Goal: Information Seeking & Learning: Check status

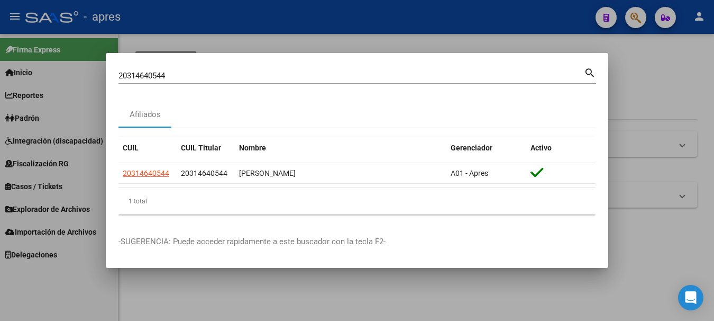
click at [285, 12] on div at bounding box center [357, 160] width 714 height 321
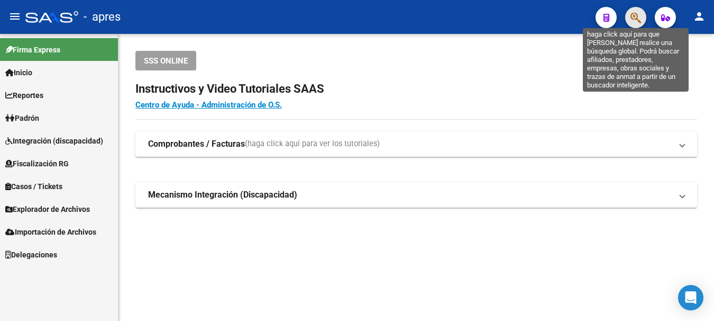
click at [632, 16] on icon "button" at bounding box center [636, 18] width 11 height 12
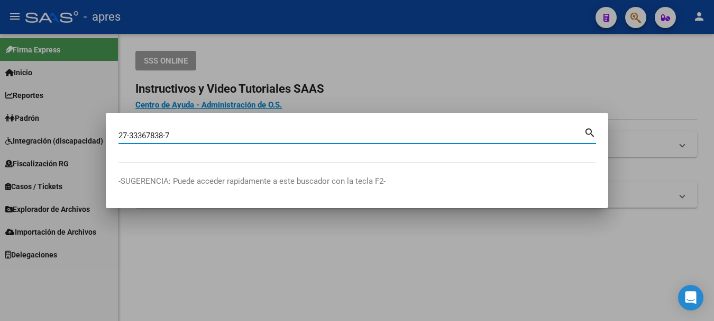
click at [168, 131] on input "27-33367838-7" at bounding box center [352, 136] width 466 height 10
click at [133, 132] on input "27-333678387" at bounding box center [352, 136] width 466 height 10
click at [131, 134] on input "27-333678387" at bounding box center [352, 136] width 466 height 10
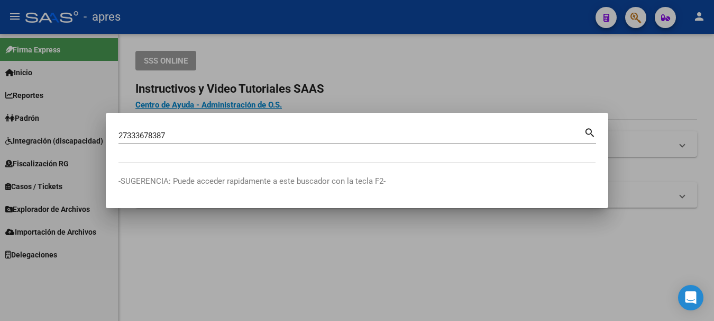
click at [588, 130] on mat-icon "search" at bounding box center [590, 131] width 12 height 13
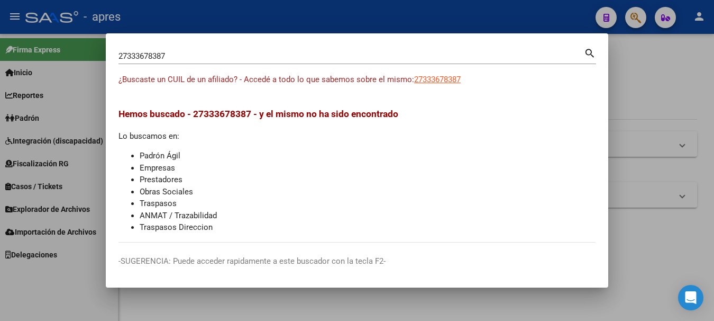
drag, startPoint x: 182, startPoint y: 42, endPoint x: -4, endPoint y: 71, distance: 188.5
click at [0, 71] on html "menu - apres person Firma Express Inicio Calendario SSS Instructivos Contacto O…" at bounding box center [357, 160] width 714 height 321
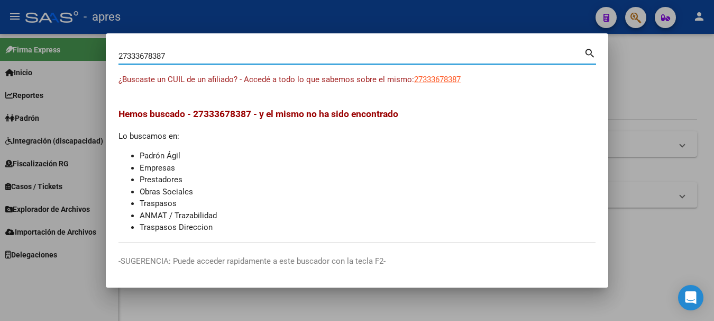
click at [181, 56] on input "27333678387" at bounding box center [352, 56] width 466 height 10
paste input "3426234769"
type input "23426234769"
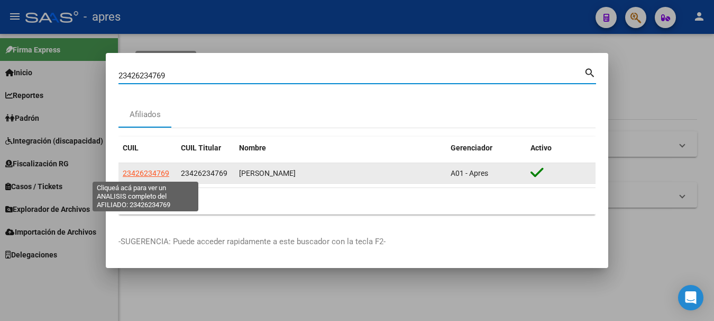
click at [147, 170] on span "23426234769" at bounding box center [146, 173] width 47 height 8
type textarea "23426234769"
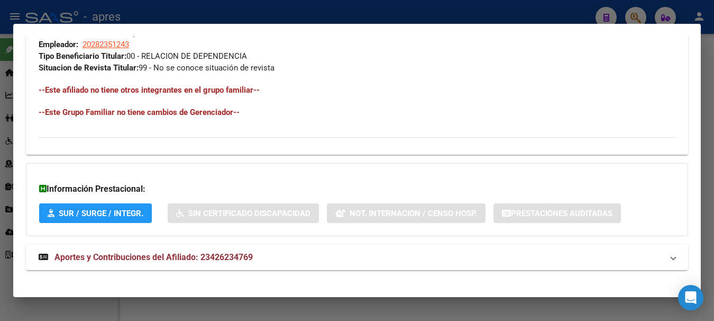
scroll to position [557, 0]
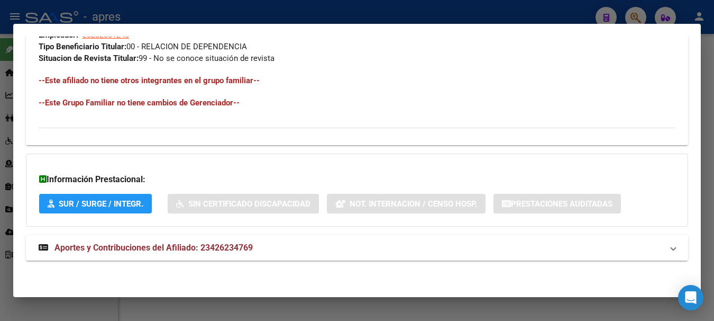
click at [104, 245] on span "Aportes y Contribuciones del Afiliado: 23426234769" at bounding box center [154, 247] width 198 height 10
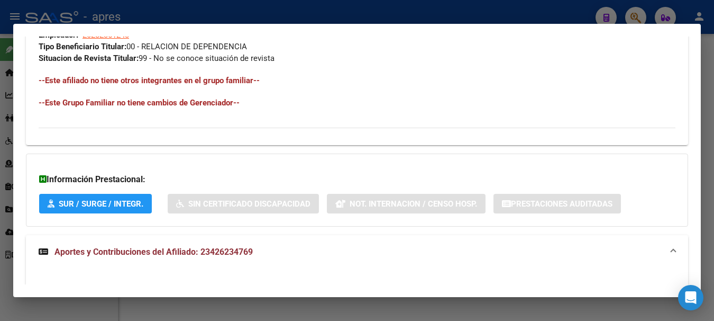
scroll to position [768, 0]
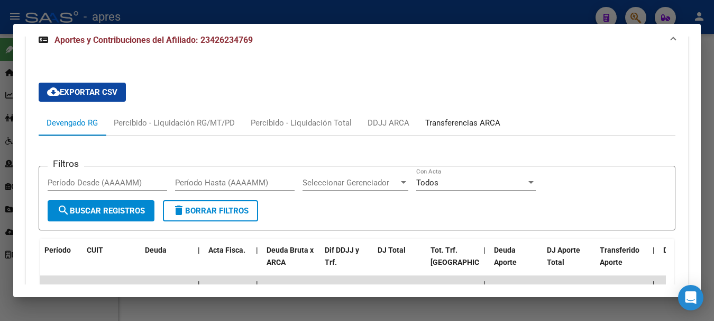
click at [449, 122] on div "Transferencias ARCA" at bounding box center [462, 123] width 75 height 12
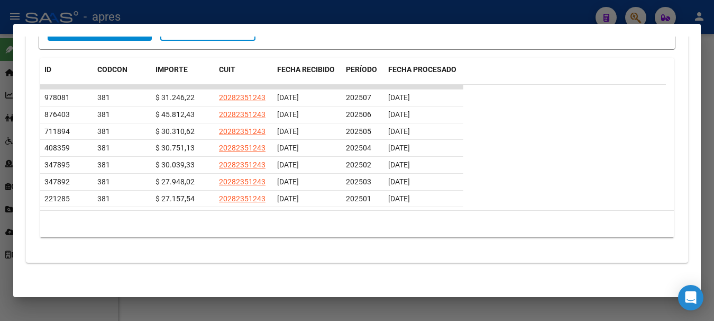
scroll to position [977, 0]
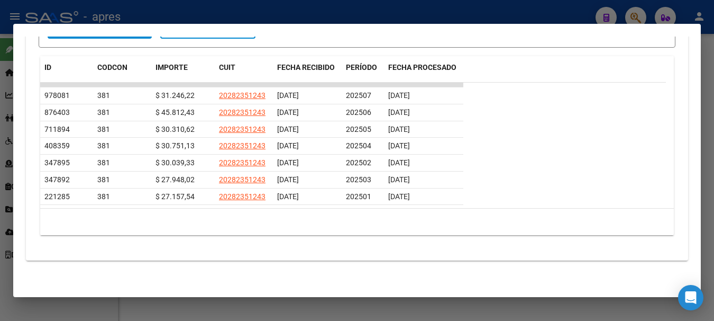
click at [341, 10] on div at bounding box center [357, 160] width 714 height 321
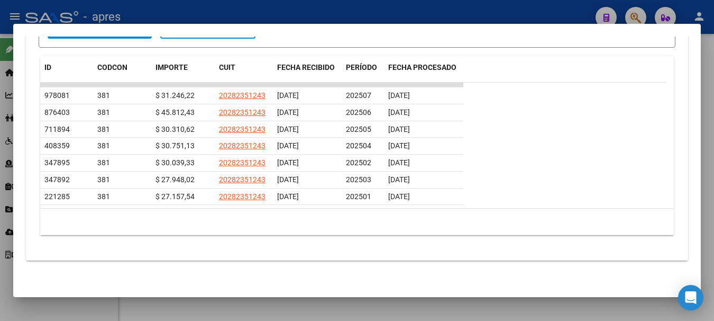
click at [341, 10] on div at bounding box center [357, 160] width 714 height 321
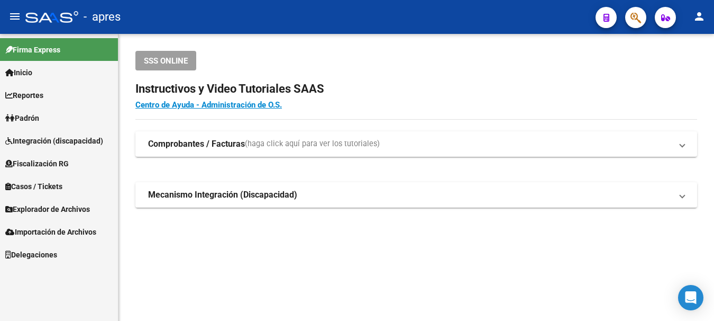
click at [645, 18] on button "button" at bounding box center [635, 17] width 21 height 21
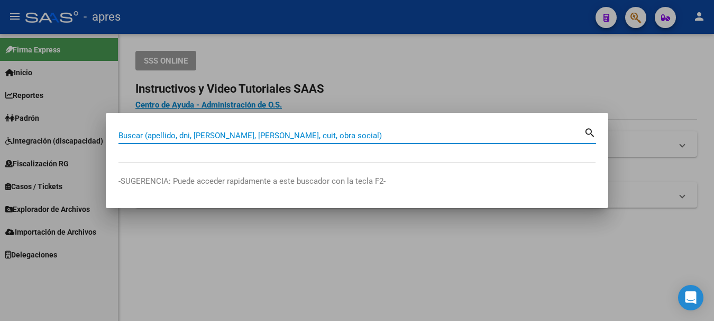
paste input "33649928"
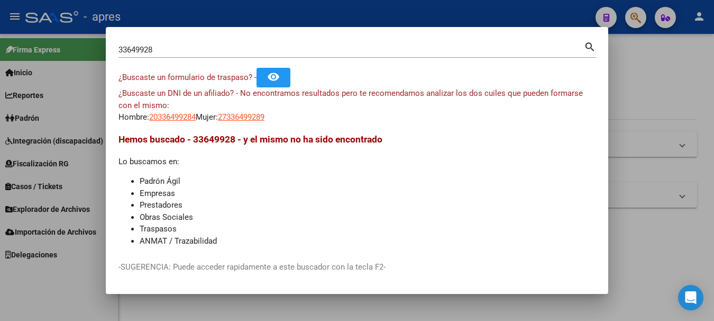
click at [586, 45] on mat-icon "search" at bounding box center [590, 46] width 12 height 13
drag, startPoint x: 241, startPoint y: 41, endPoint x: -4, endPoint y: 84, distance: 249.2
click at [0, 84] on html "menu - apres person Firma Express Inicio Calendario SSS Instructivos Contacto O…" at bounding box center [357, 160] width 714 height 321
click at [208, 43] on div "33649928 Buscar (apellido, dni, [PERSON_NAME], [PERSON_NAME], cuit, obra social)" at bounding box center [352, 50] width 466 height 16
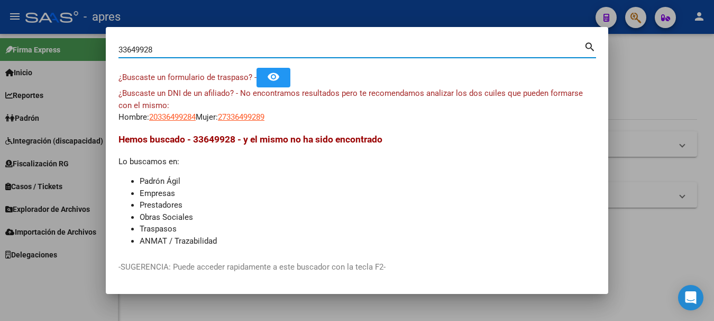
click at [203, 46] on div "33649928 Buscar (apellido, dni, [PERSON_NAME], [PERSON_NAME], cuit, obra social)" at bounding box center [352, 50] width 466 height 16
click at [202, 46] on input "33649928" at bounding box center [352, 50] width 466 height 10
paste input "20351119404"
type input "20351119404"
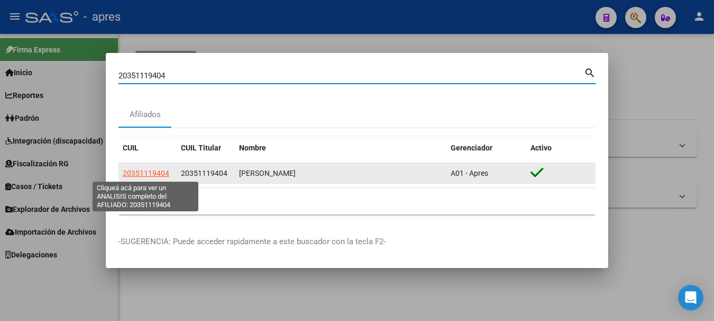
click at [161, 171] on span "20351119404" at bounding box center [146, 173] width 47 height 8
type textarea "20351119404"
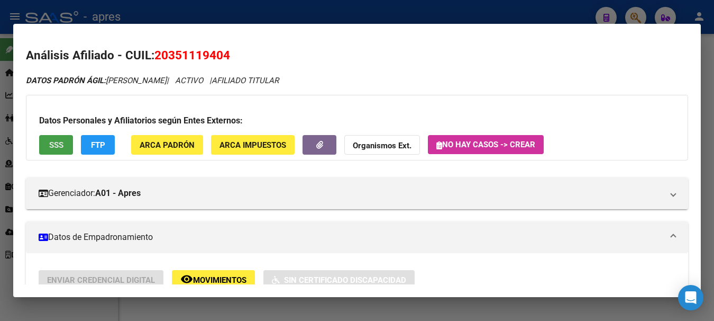
click at [57, 143] on span "SSS" at bounding box center [56, 145] width 14 height 10
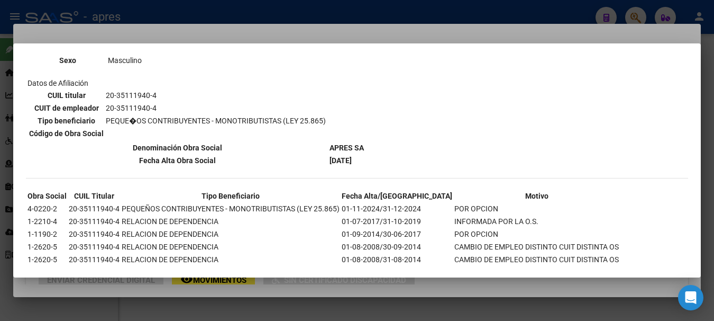
scroll to position [159, 0]
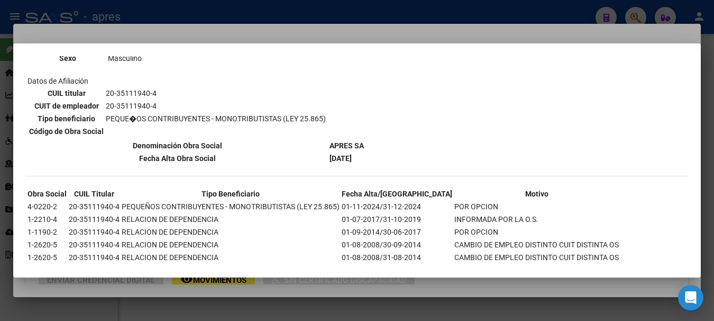
click at [251, 12] on div at bounding box center [357, 160] width 714 height 321
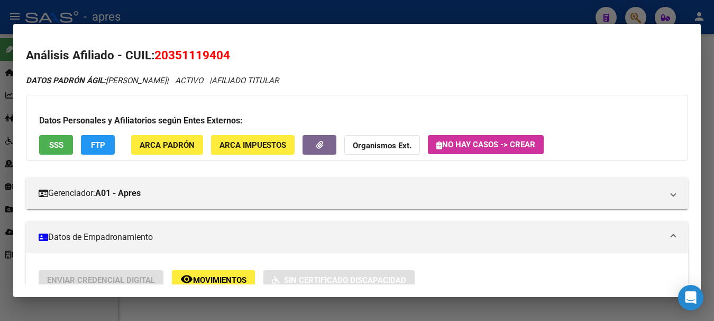
click at [173, 8] on div at bounding box center [357, 160] width 714 height 321
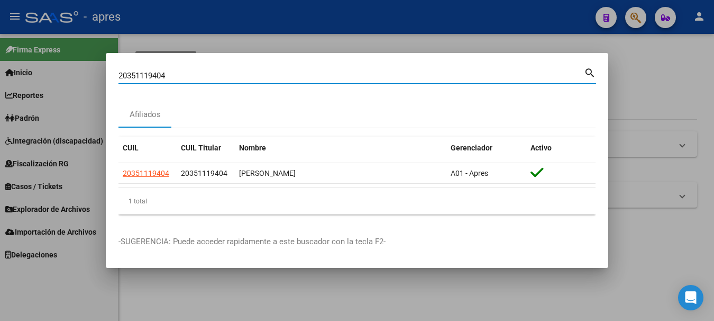
drag, startPoint x: 222, startPoint y: 80, endPoint x: -4, endPoint y: 68, distance: 226.8
click at [0, 68] on html "menu - apres person Firma Express Inicio Calendario SSS Instructivos Contacto O…" at bounding box center [357, 160] width 714 height 321
paste input "[DATE]"
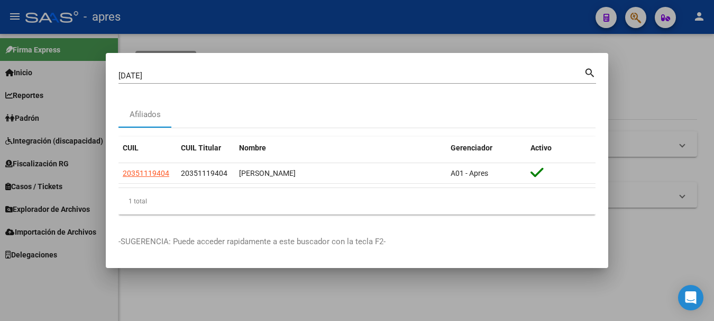
drag, startPoint x: 128, startPoint y: 72, endPoint x: 139, endPoint y: 4, distance: 68.6
click at [0, 21] on html "menu - apres person Firma Express Inicio Calendario SSS Instructivos Contacto O…" at bounding box center [357, 160] width 714 height 321
click at [326, 69] on div "[DATE] Buscar (apellido, dni, [PERSON_NAME], [PERSON_NAME], cuit, obra social)" at bounding box center [352, 76] width 466 height 16
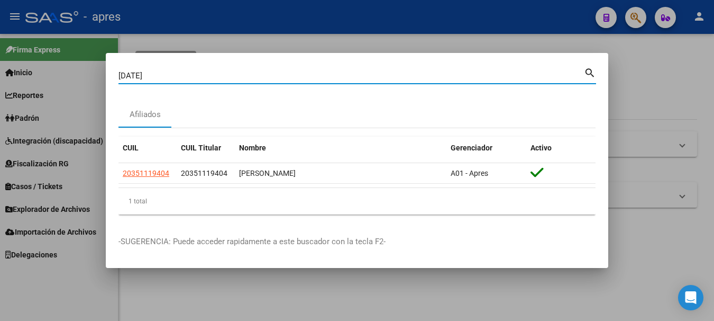
click at [326, 69] on div "[DATE] Buscar (apellido, dni, [PERSON_NAME], [PERSON_NAME], cuit, obra social)" at bounding box center [352, 76] width 466 height 16
type input "0"
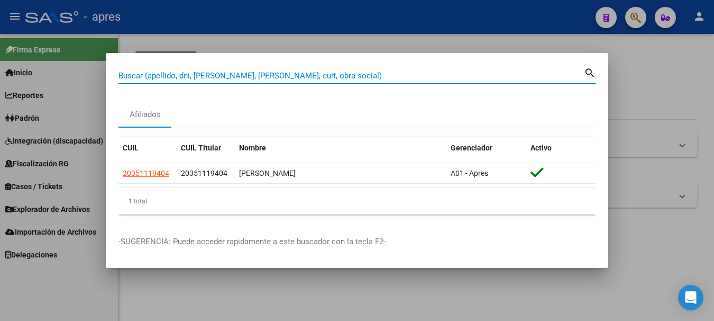
paste input "35111940"
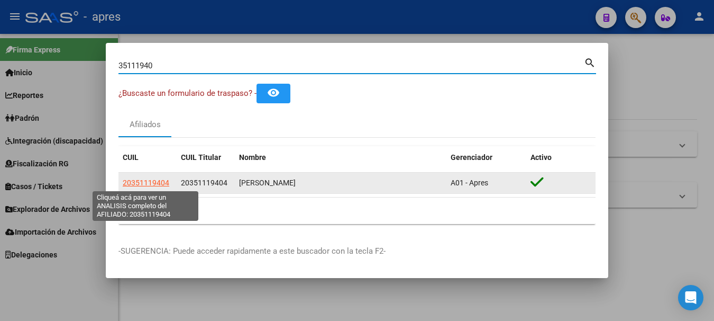
click at [159, 181] on span "20351119404" at bounding box center [146, 182] width 47 height 8
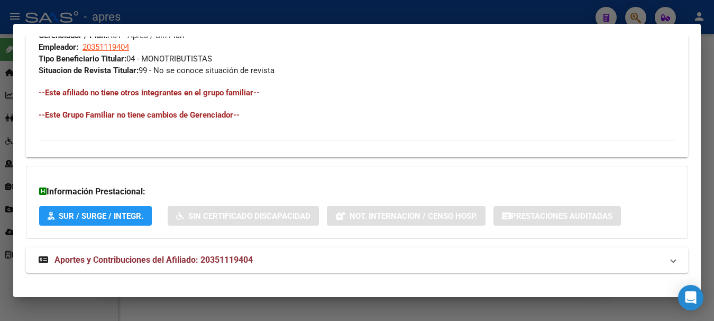
scroll to position [557, 0]
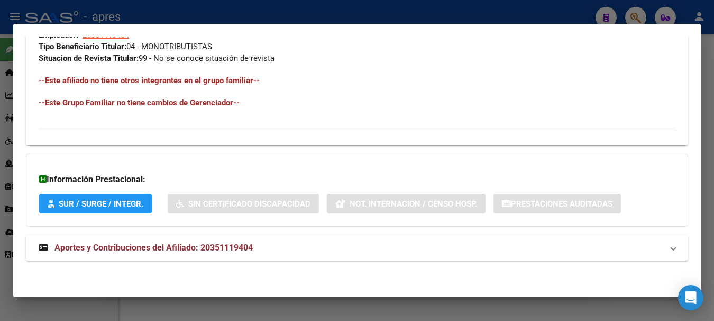
click at [143, 246] on span "Aportes y Contribuciones del Afiliado: 20351119404" at bounding box center [154, 247] width 198 height 10
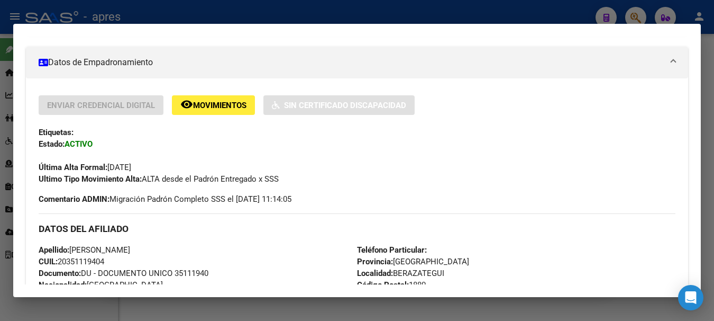
scroll to position [345, 0]
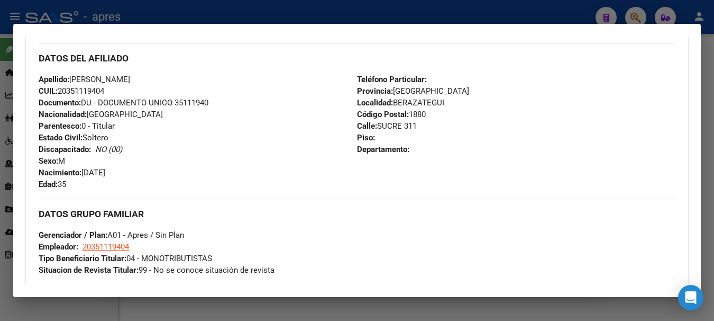
click at [233, 1] on div at bounding box center [357, 160] width 714 height 321
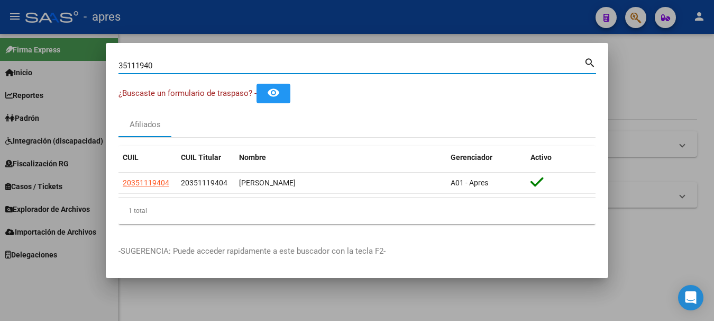
drag, startPoint x: 219, startPoint y: 60, endPoint x: -4, endPoint y: 64, distance: 223.3
click at [0, 64] on html "menu - apres person Firma Express Inicio Calendario SSS Instructivos Contacto O…" at bounding box center [357, 160] width 714 height 321
paste input "3902886"
type input "33902886"
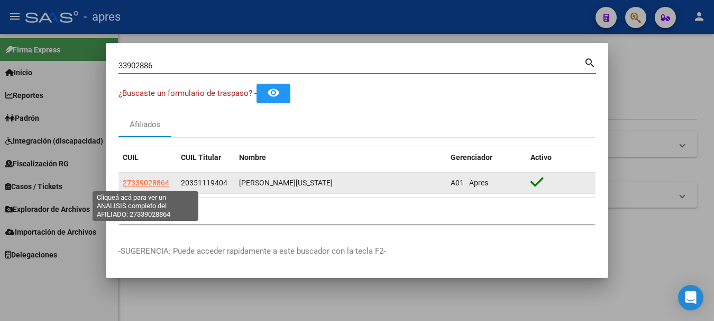
click at [147, 184] on span "27339028864" at bounding box center [146, 182] width 47 height 8
type textarea "27339028864"
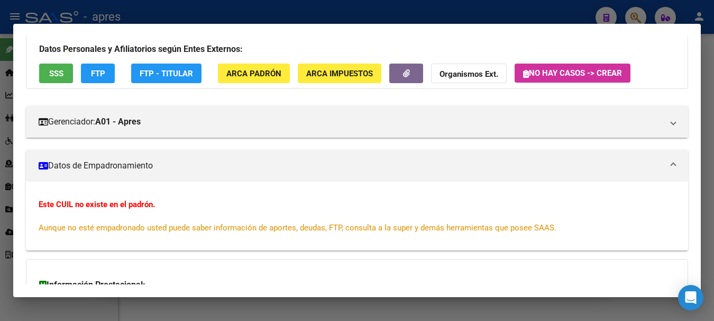
scroll to position [202, 0]
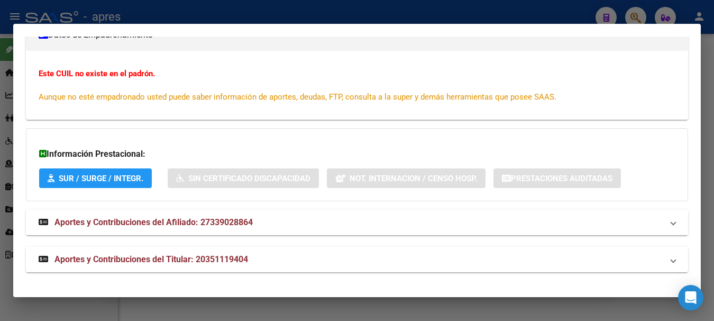
click at [176, 218] on span "Aportes y Contribuciones del Afiliado: 27339028864" at bounding box center [154, 222] width 198 height 10
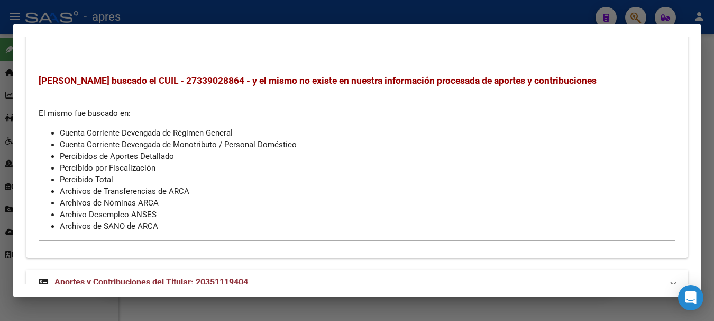
scroll to position [420, 0]
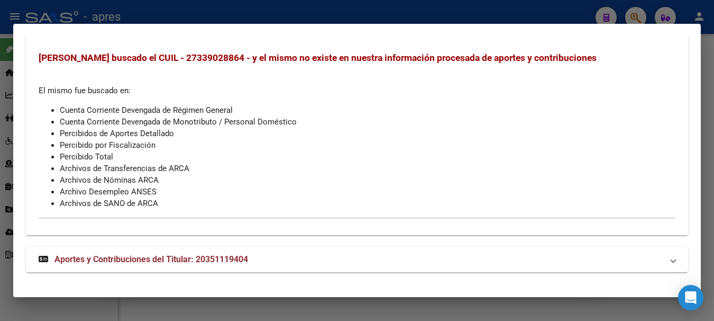
click at [293, 8] on div at bounding box center [357, 160] width 714 height 321
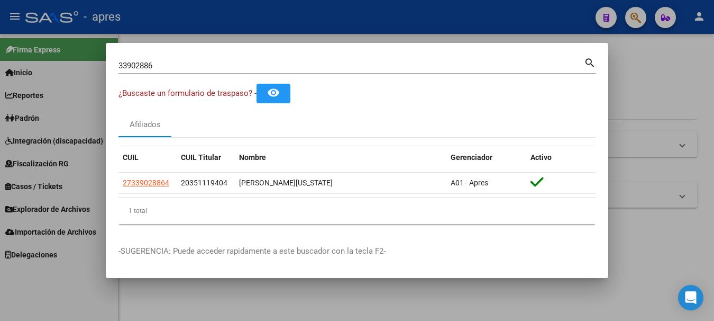
click at [292, 26] on div at bounding box center [357, 160] width 714 height 321
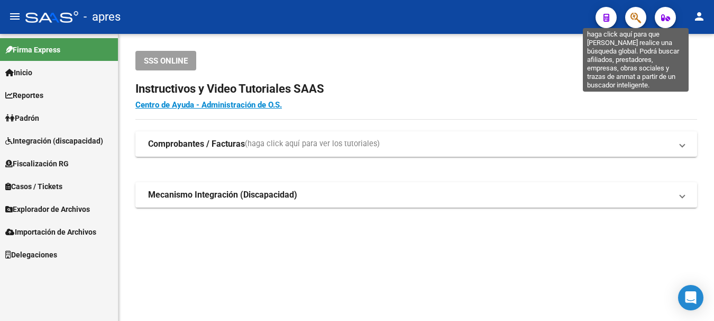
click at [640, 18] on icon "button" at bounding box center [636, 18] width 11 height 12
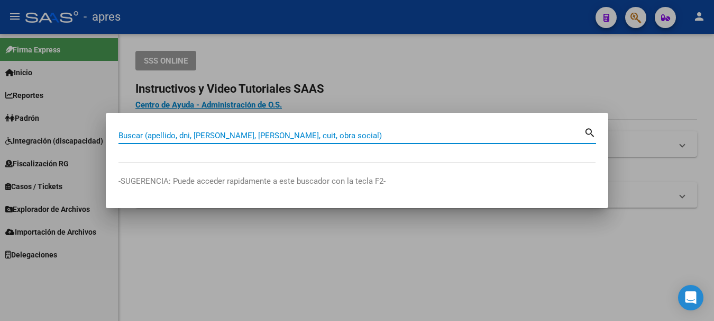
click at [143, 137] on input "Buscar (apellido, dni, [PERSON_NAME], [PERSON_NAME], cuit, obra social)" at bounding box center [352, 136] width 466 height 10
paste input "27344025989"
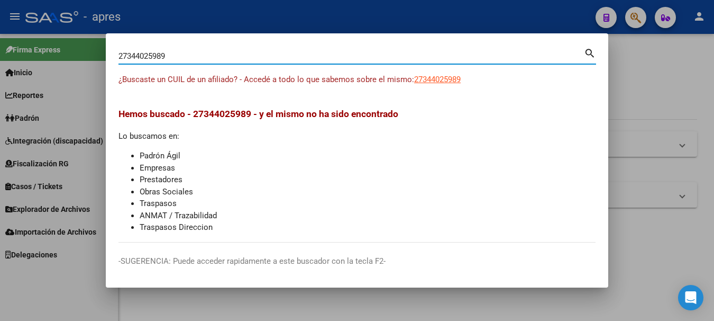
drag, startPoint x: 203, startPoint y: 56, endPoint x: -4, endPoint y: 24, distance: 209.8
click at [0, 24] on html "menu - apres person Firma Express Inicio Calendario SSS Instructivos Contacto O…" at bounding box center [357, 160] width 714 height 321
paste input "65208080"
drag, startPoint x: 297, startPoint y: 56, endPoint x: -4, endPoint y: -64, distance: 324.2
click at [0, 0] on html "menu - apres person Firma Express Inicio Calendario SSS Instructivos Contacto O…" at bounding box center [357, 160] width 714 height 321
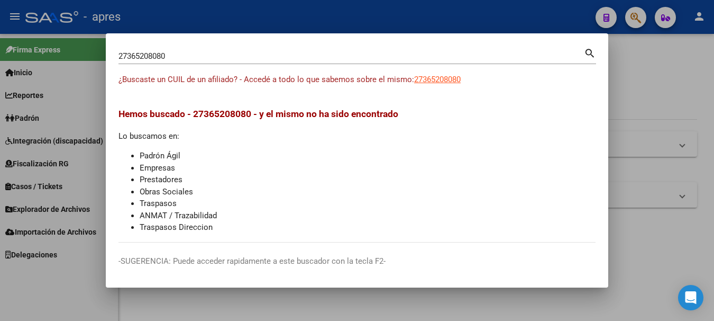
click at [591, 53] on mat-icon "search" at bounding box center [590, 52] width 12 height 13
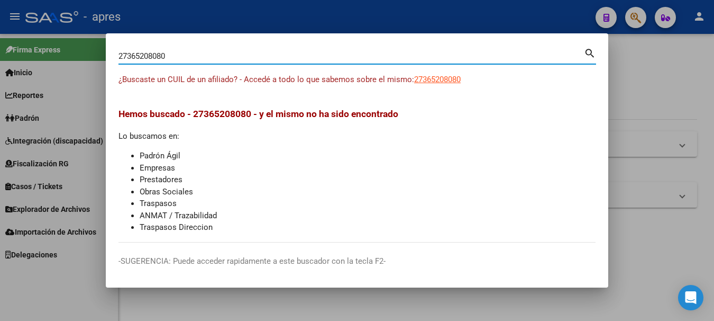
drag, startPoint x: 196, startPoint y: 54, endPoint x: -4, endPoint y: 29, distance: 201.6
click at [0, 29] on html "menu - apres person Firma Express Inicio Calendario SSS Instructivos Contacto O…" at bounding box center [357, 160] width 714 height 321
paste input "7239445"
type input "27372394450"
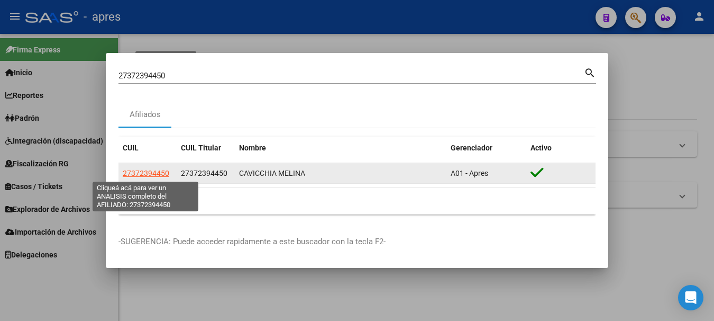
click at [158, 171] on span "27372394450" at bounding box center [146, 173] width 47 height 8
type textarea "27372394450"
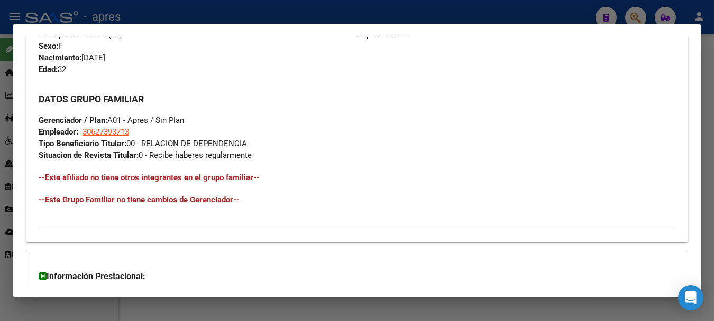
scroll to position [478, 0]
